Goal: Check status: Check status

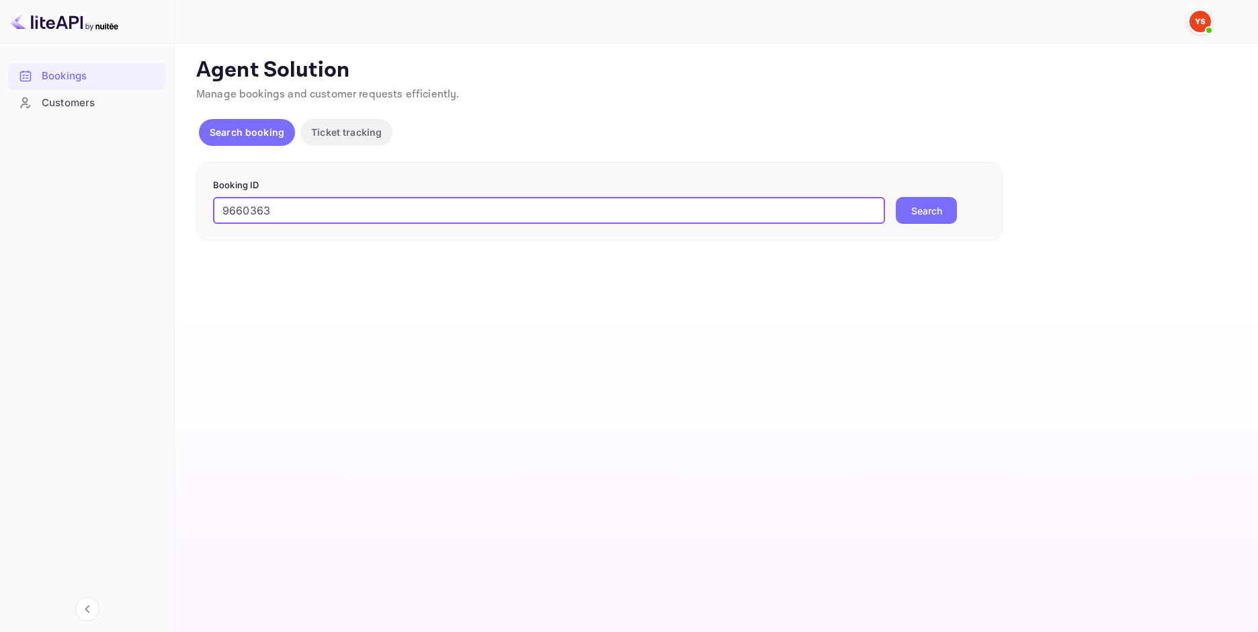
type input "9660363"
click at [955, 218] on button "Search" at bounding box center [926, 210] width 61 height 27
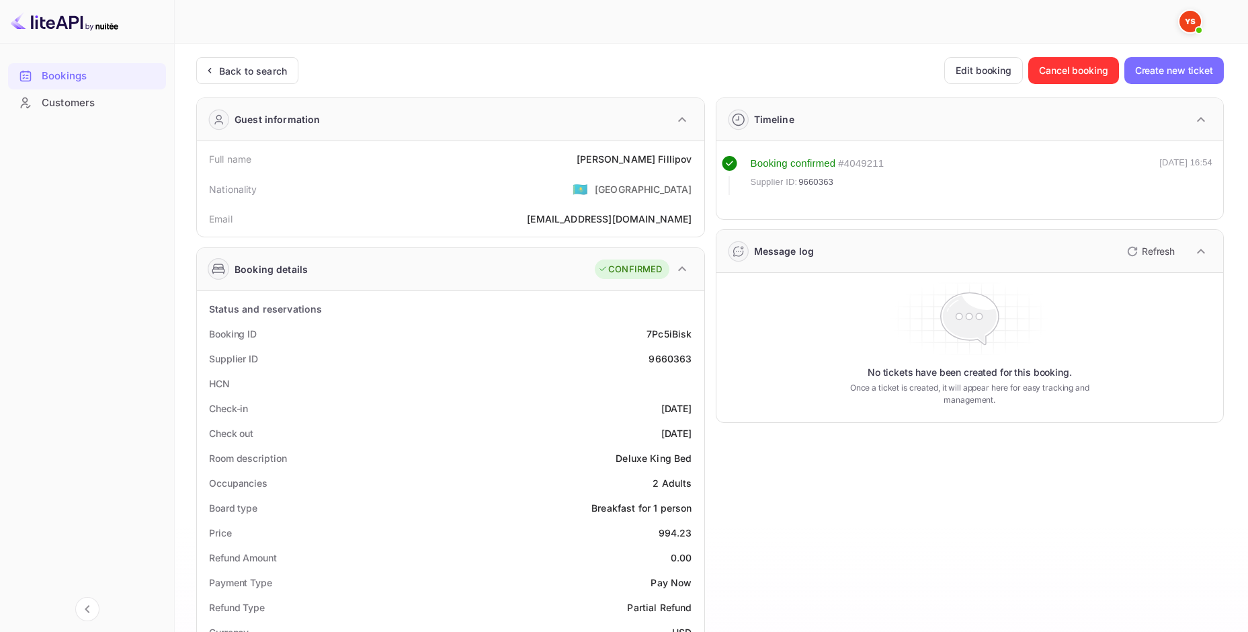
click at [652, 161] on div "[PERSON_NAME]" at bounding box center [634, 159] width 115 height 14
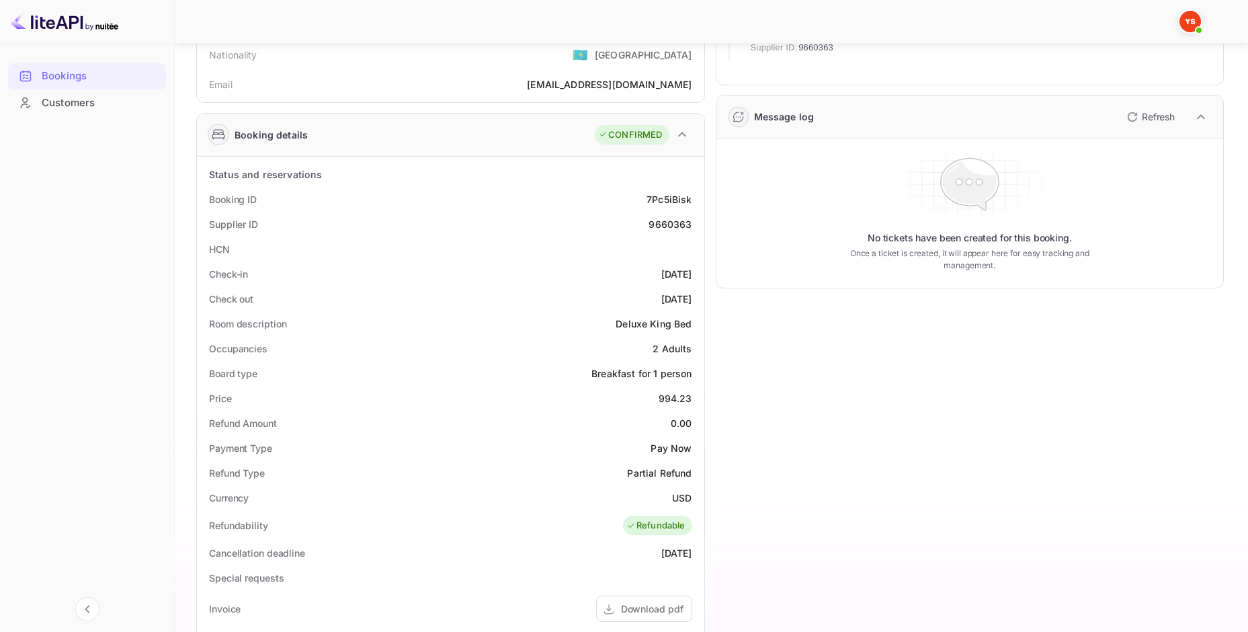
click at [676, 402] on div "994.23" at bounding box center [676, 398] width 34 height 14
copy div "994.23"
click at [682, 495] on div "USD" at bounding box center [681, 498] width 19 height 14
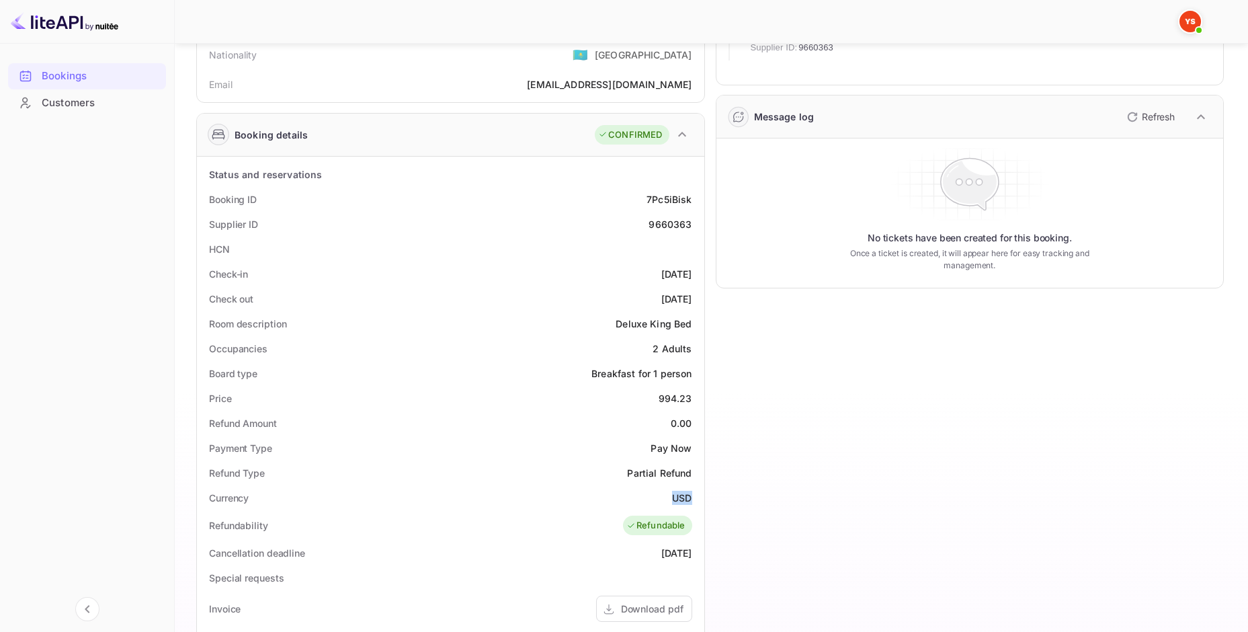
copy div "USD"
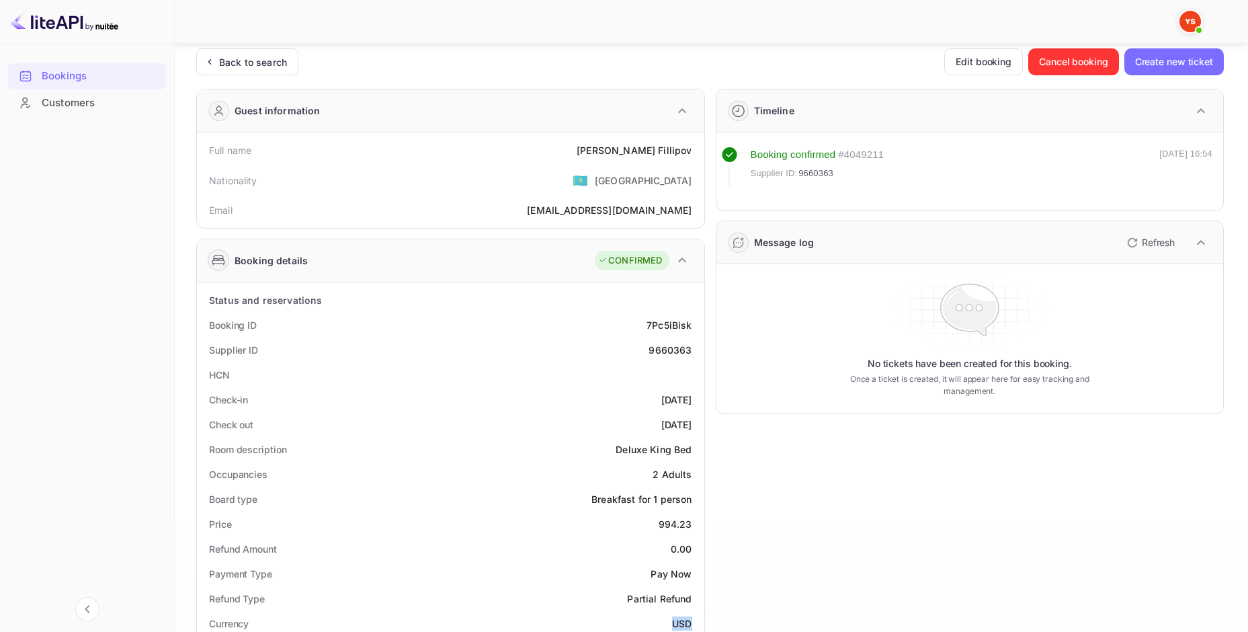
scroll to position [0, 0]
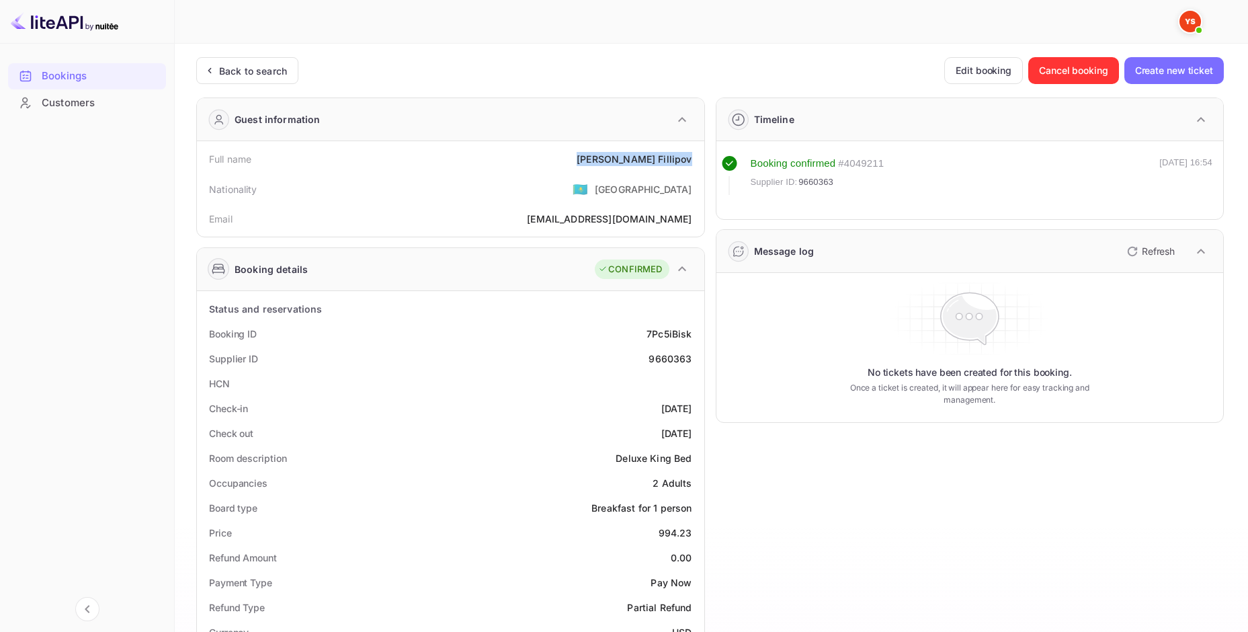
drag, startPoint x: 690, startPoint y: 158, endPoint x: 632, endPoint y: 163, distance: 58.7
click at [632, 163] on div "Full name [PERSON_NAME]" at bounding box center [450, 159] width 497 height 25
copy div "[PERSON_NAME]"
